Goal: Task Accomplishment & Management: Complete application form

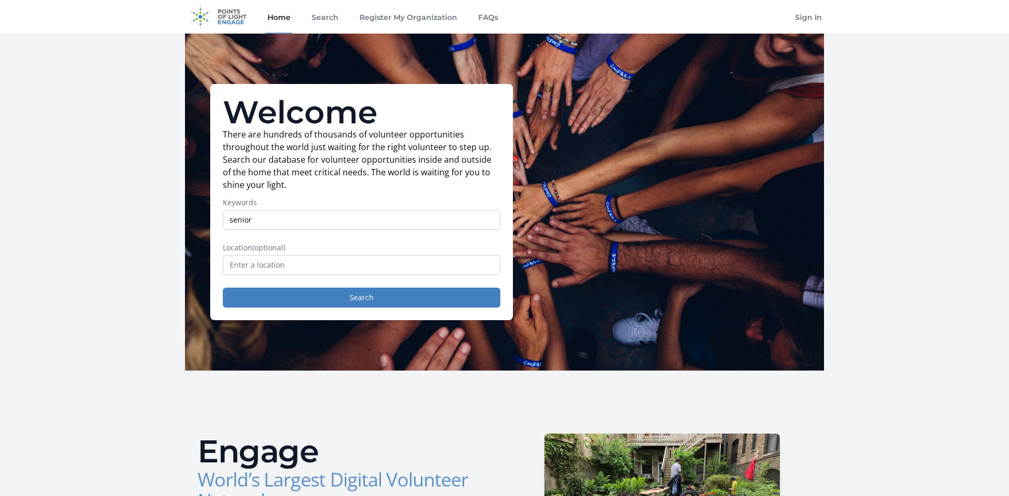
type input "senior"
click at [332, 264] on input "text" at bounding box center [361, 265] width 277 height 20
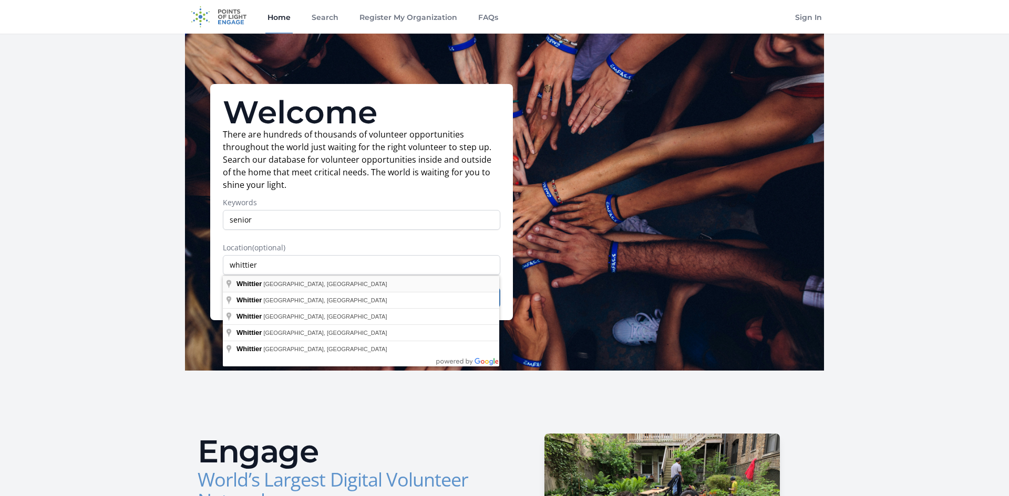
type input "Whittier, [GEOGRAPHIC_DATA], [GEOGRAPHIC_DATA]"
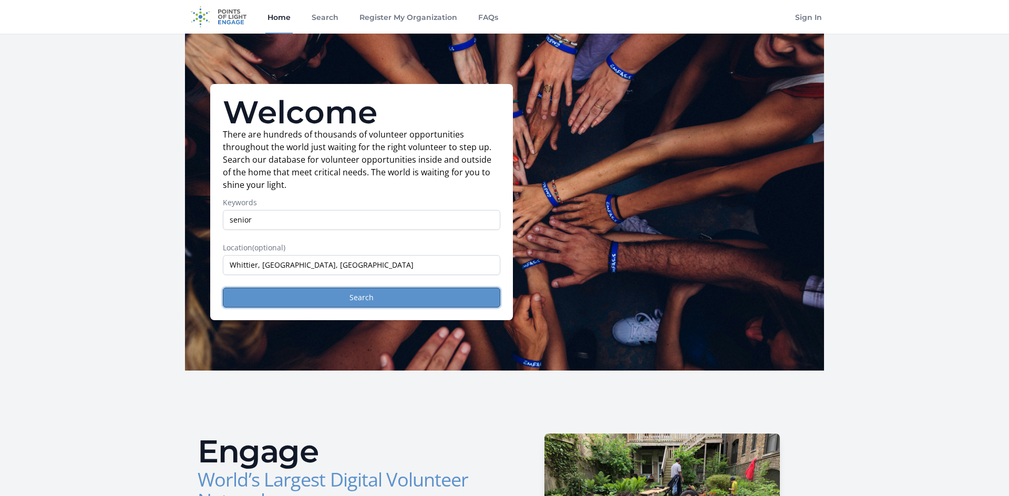
click at [278, 298] on button "Search" at bounding box center [361, 298] width 277 height 20
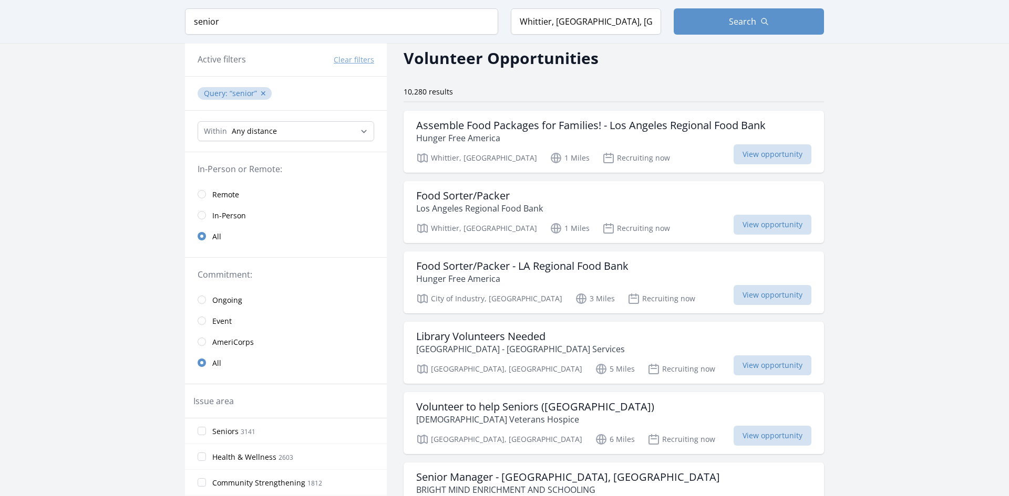
scroll to position [32, 0]
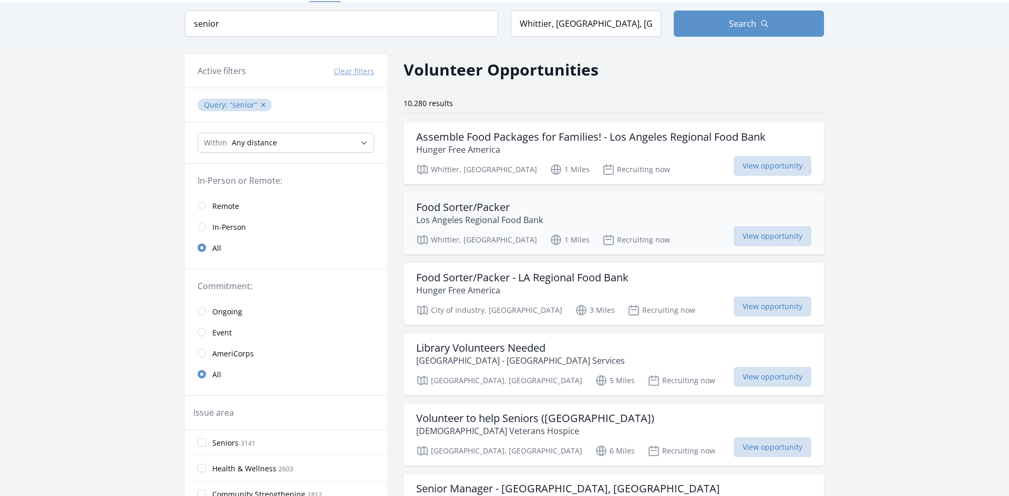
click at [460, 222] on p "Los Angeles Regional Food Bank" at bounding box center [479, 220] width 127 height 13
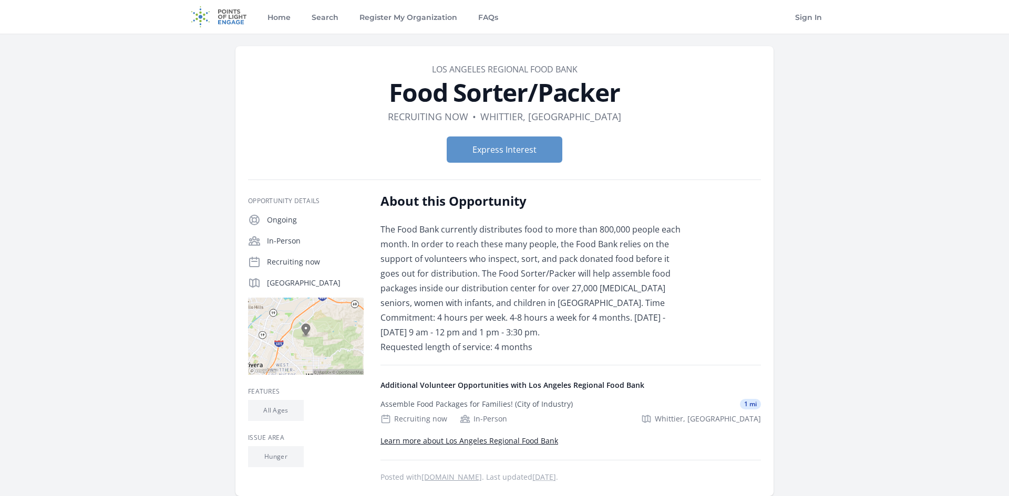
click at [573, 300] on p "The Food Bank currently distributes food to more than 800,000 people each month…" at bounding box center [533, 288] width 307 height 132
click at [407, 250] on p "The Food Bank currently distributes food to more than 800,000 people each month…" at bounding box center [533, 288] width 307 height 132
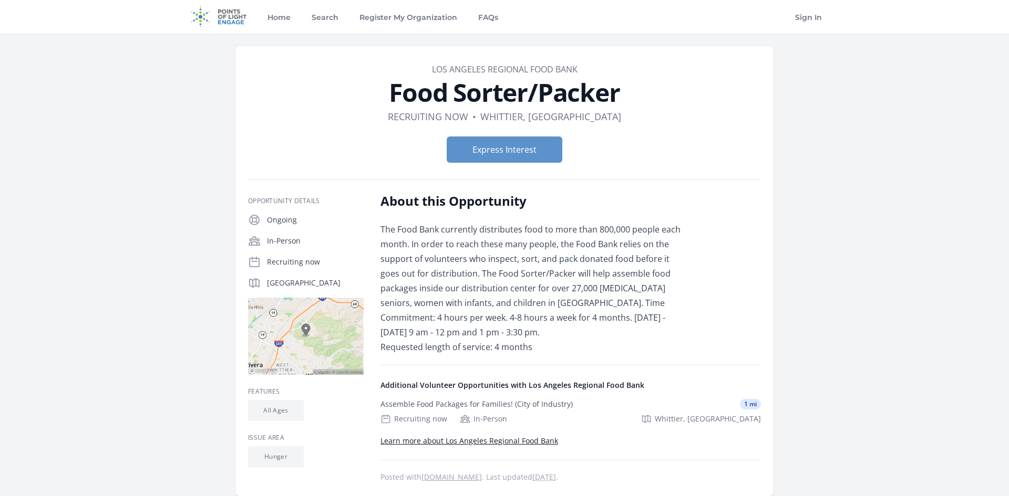
click at [527, 326] on p "The Food Bank currently distributes food to more than 800,000 people each month…" at bounding box center [533, 288] width 307 height 132
click at [331, 141] on form "Express Interest" at bounding box center [504, 150] width 513 height 26
